Goal: Task Accomplishment & Management: Manage account settings

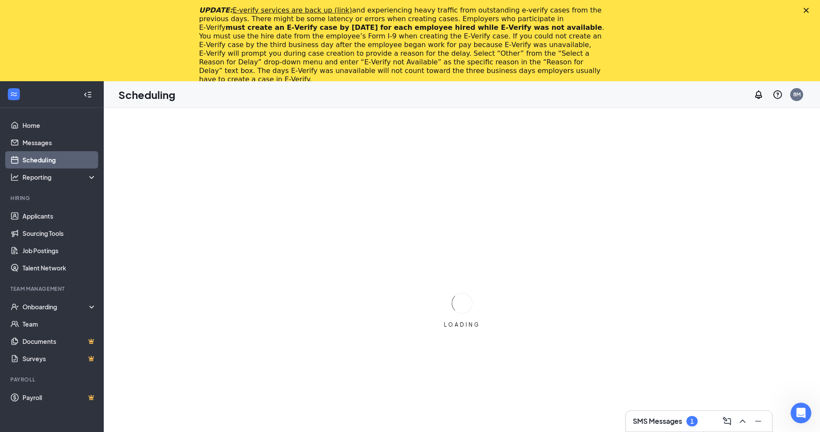
click at [809, 7] on div "UPDATE: E-verify services are back up (link) and experiencing heavy traffic fro…" at bounding box center [410, 44] width 820 height 83
click at [809, 11] on polygon "Close" at bounding box center [806, 10] width 5 height 5
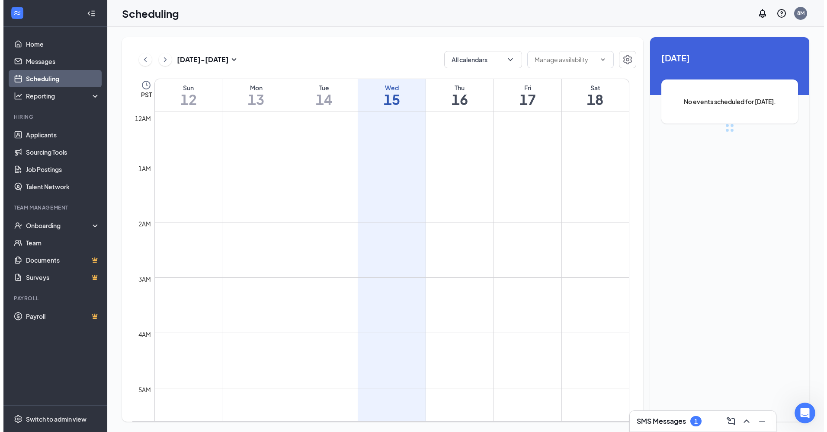
scroll to position [425, 0]
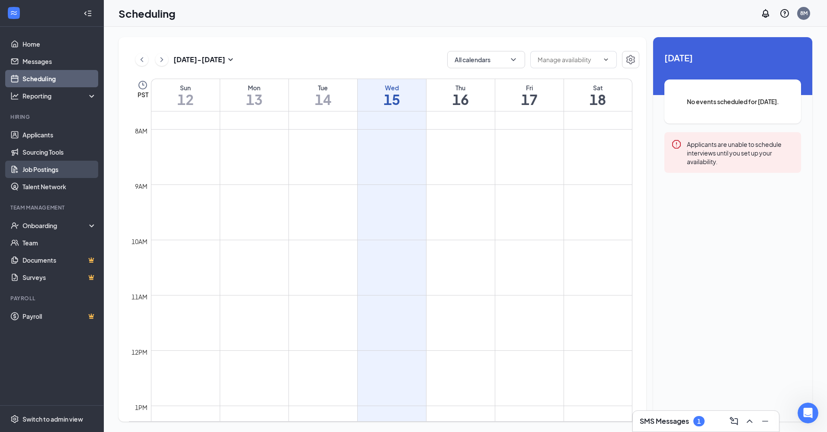
click at [36, 163] on link "Job Postings" at bounding box center [59, 169] width 74 height 17
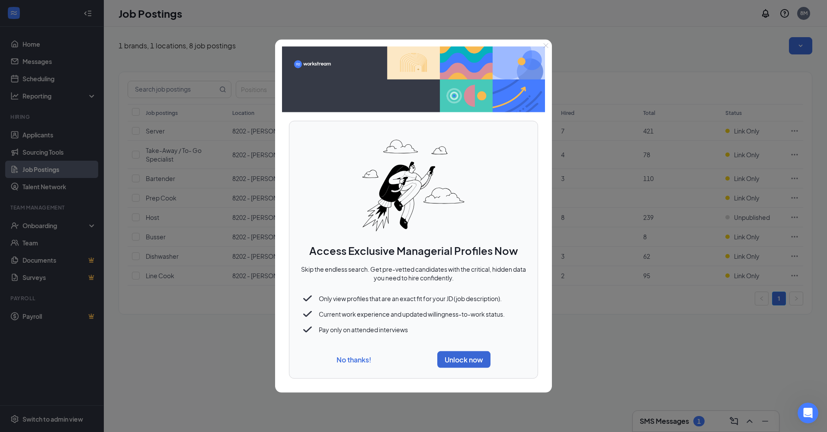
click at [357, 360] on button "No thanks!" at bounding box center [353, 359] width 35 height 9
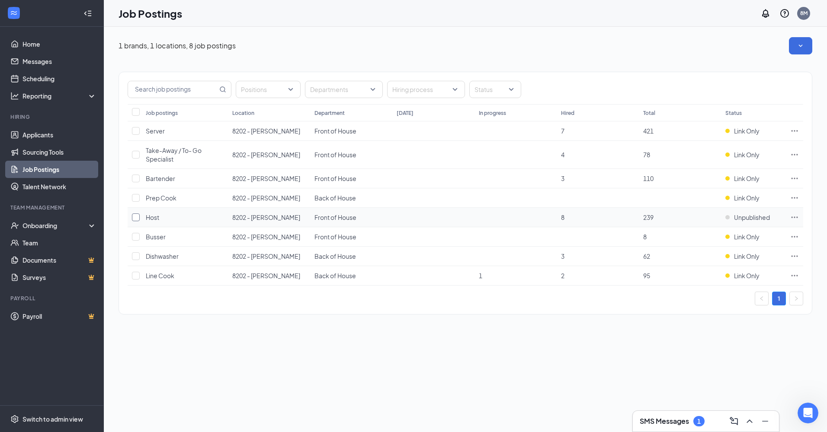
click at [137, 214] on input "checkbox" at bounding box center [136, 218] width 8 height 8
checkbox input "true"
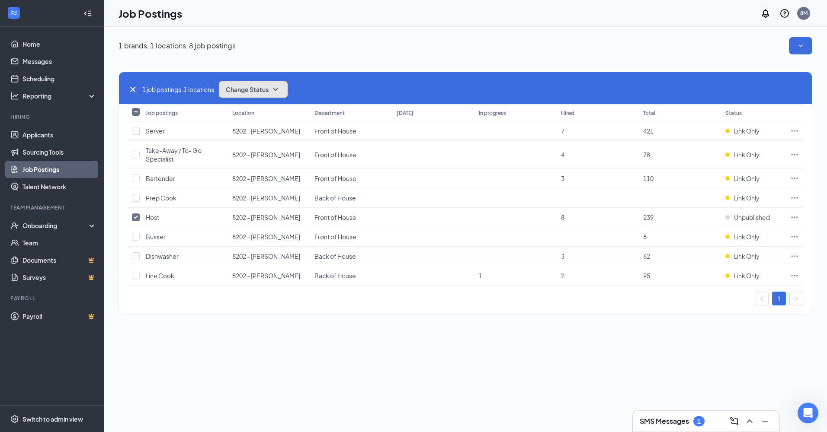
click at [260, 95] on button "Change Status" at bounding box center [253, 89] width 70 height 17
click at [241, 153] on span "Link only" at bounding box center [239, 151] width 24 height 10
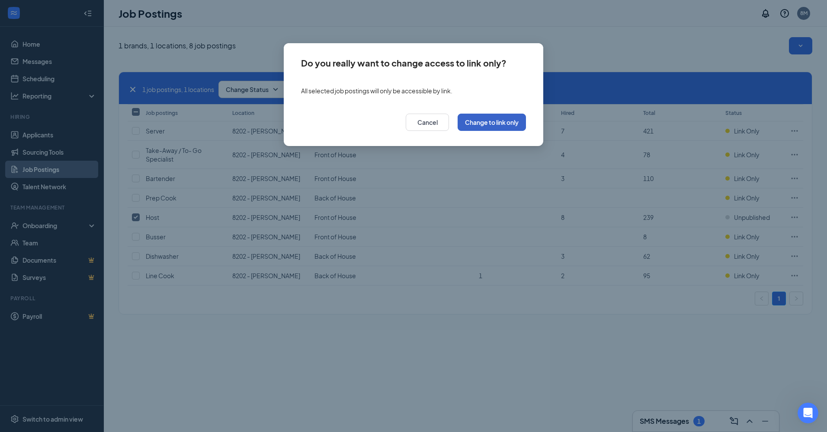
click at [499, 122] on button "Change to link only" at bounding box center [491, 122] width 68 height 17
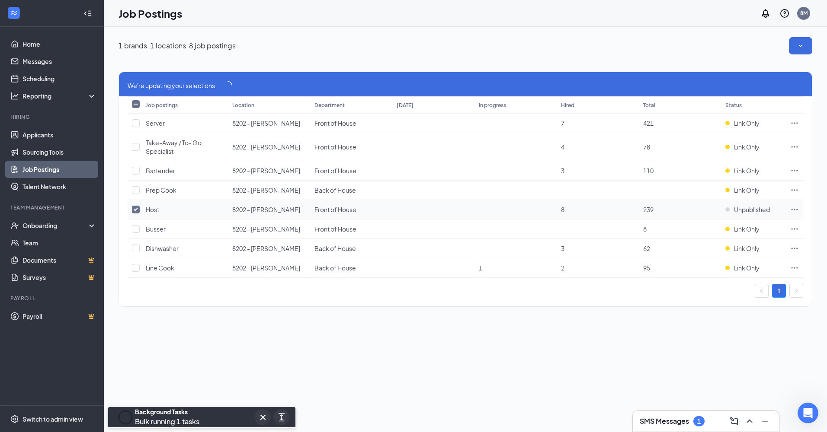
click at [793, 208] on icon "Ellipses" at bounding box center [794, 209] width 9 height 9
click at [721, 262] on span "Link to job posting" at bounding box center [701, 264] width 51 height 8
click at [139, 208] on td at bounding box center [135, 209] width 14 height 19
